Goal: Obtain resource: Obtain resource

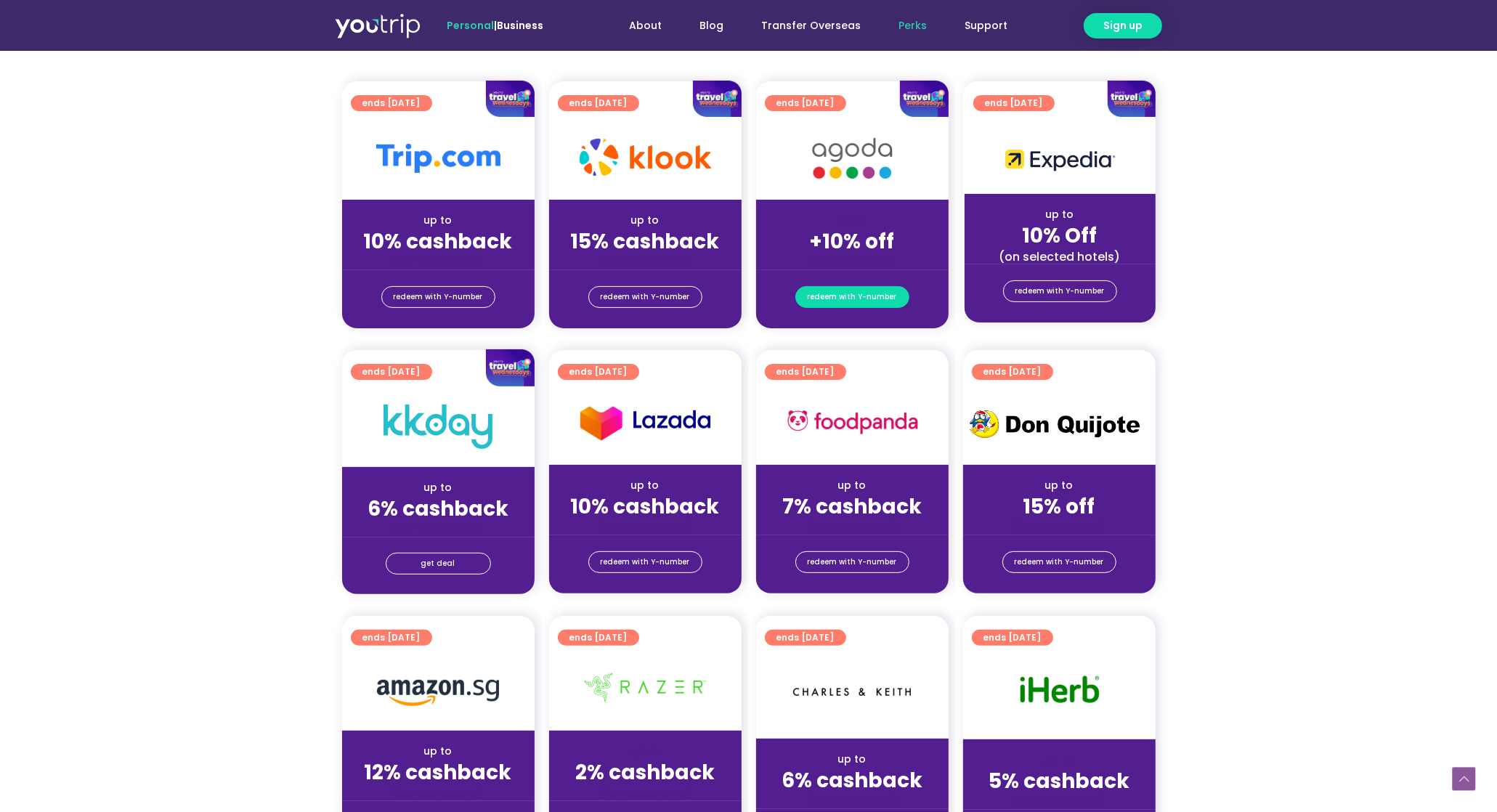
click at [824, 298] on span "redeem with Y-number" at bounding box center [852, 297] width 89 height 20
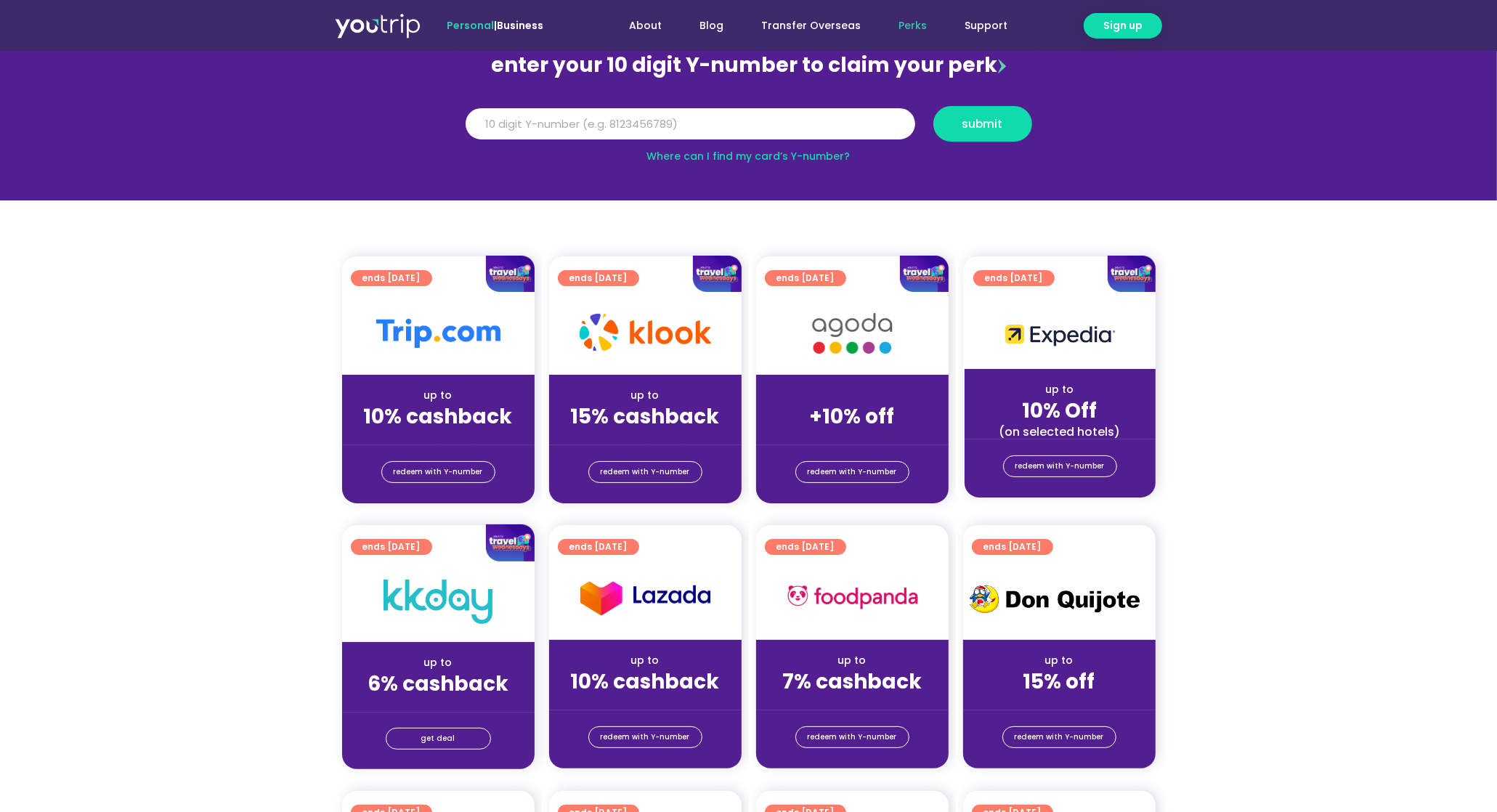
click at [854, 460] on div "redeem with Y-number" at bounding box center [853, 471] width 193 height 23
click at [857, 467] on span "redeem with Y-number" at bounding box center [852, 472] width 89 height 20
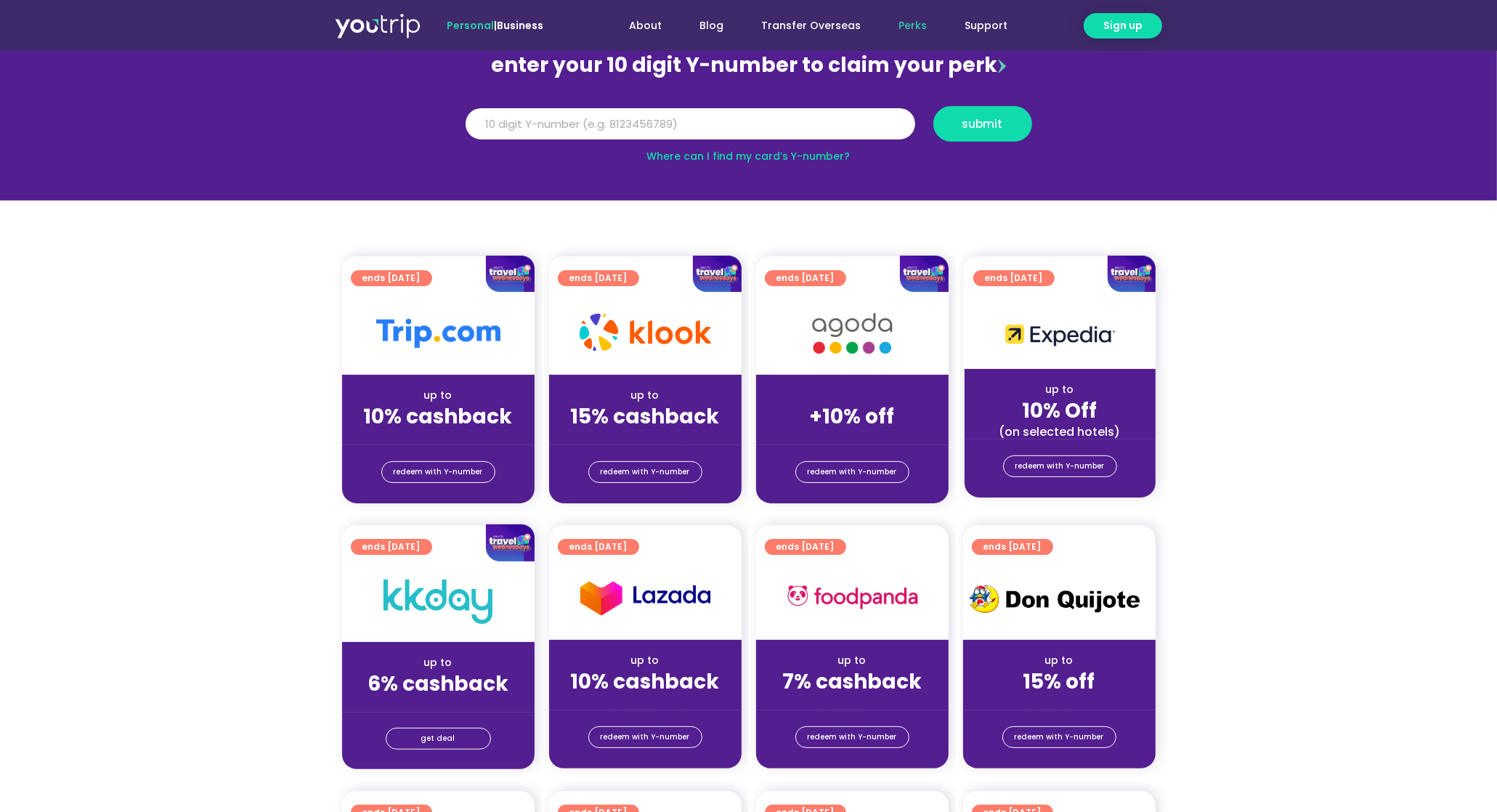
click at [846, 340] on img at bounding box center [852, 333] width 116 height 60
click at [841, 339] on img at bounding box center [852, 333] width 116 height 60
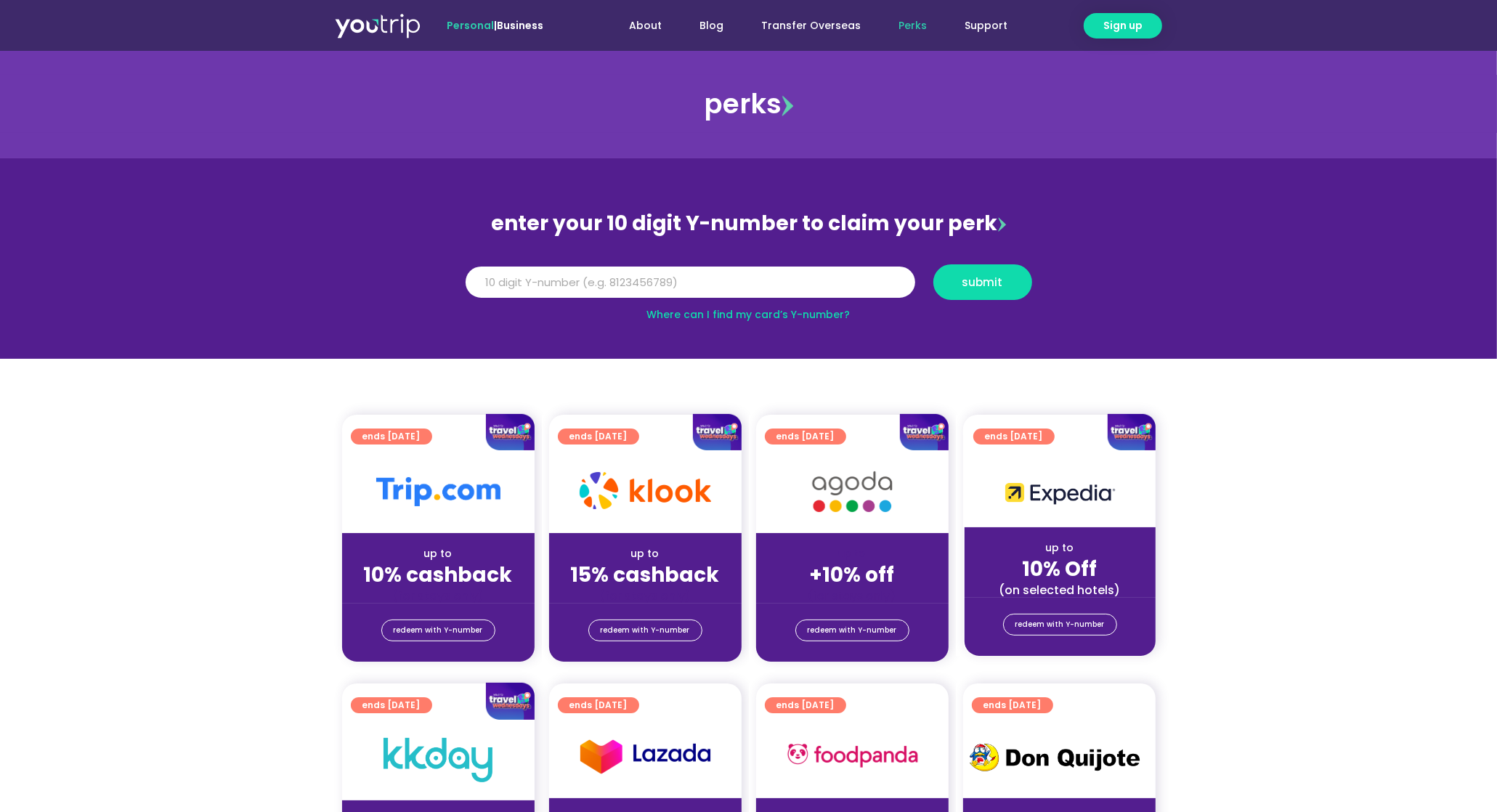
scroll to position [0, 0]
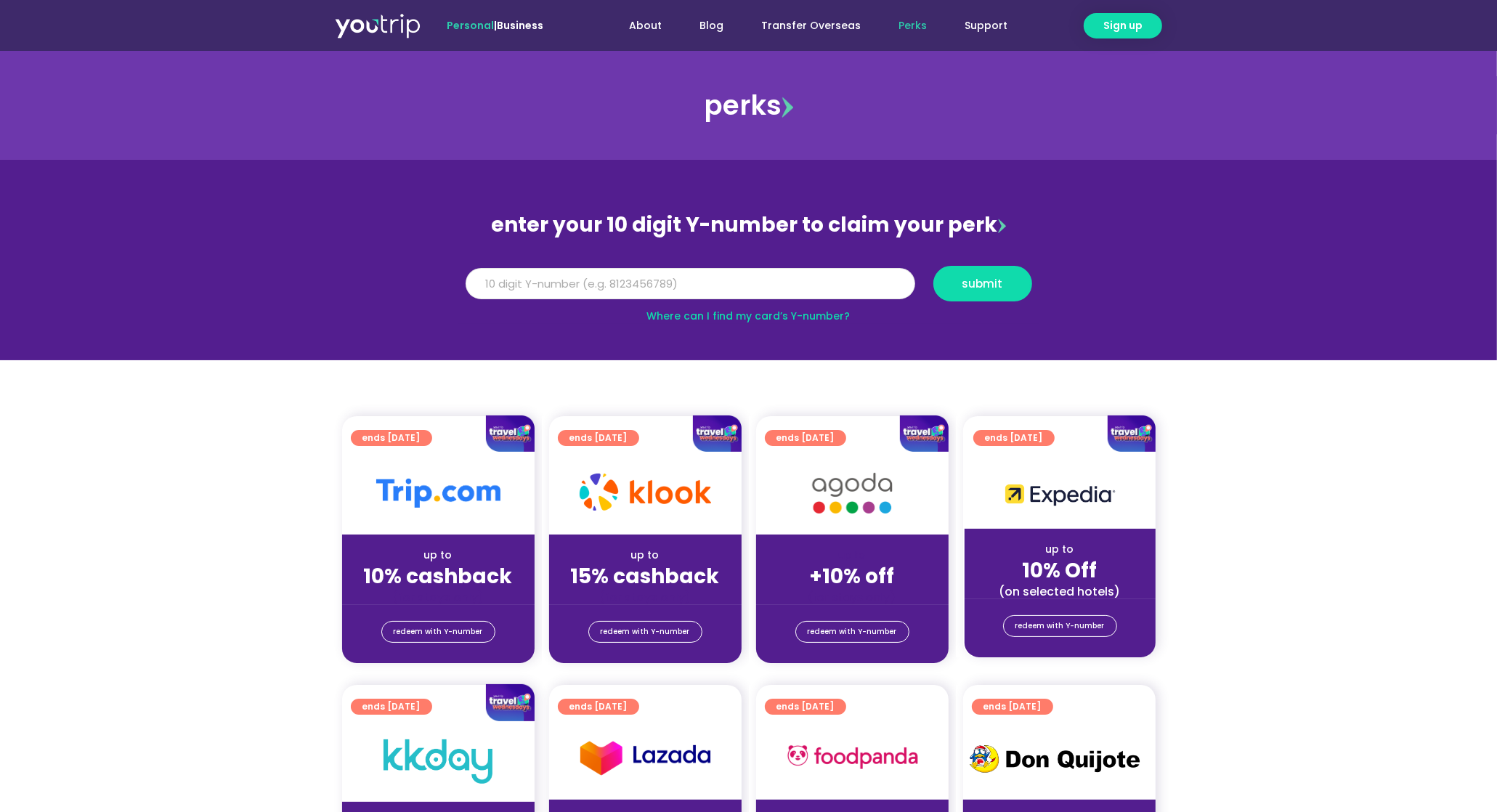
click at [640, 272] on input "Y Number" at bounding box center [690, 283] width 450 height 32
click at [743, 320] on link "Where can I find my card’s Y-number?" at bounding box center [749, 316] width 203 height 15
